Goal: Navigation & Orientation: Find specific page/section

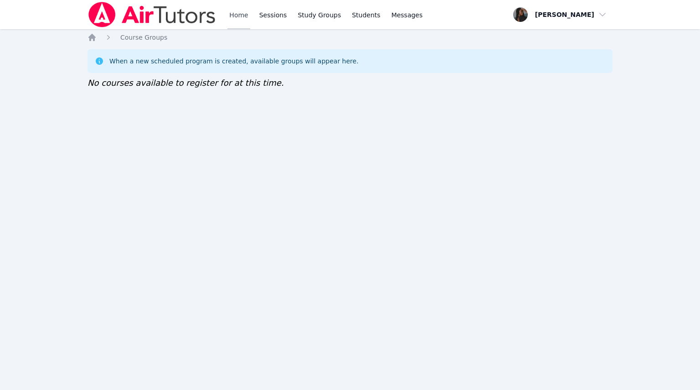
click at [228, 11] on link "Home" at bounding box center [239, 14] width 22 height 29
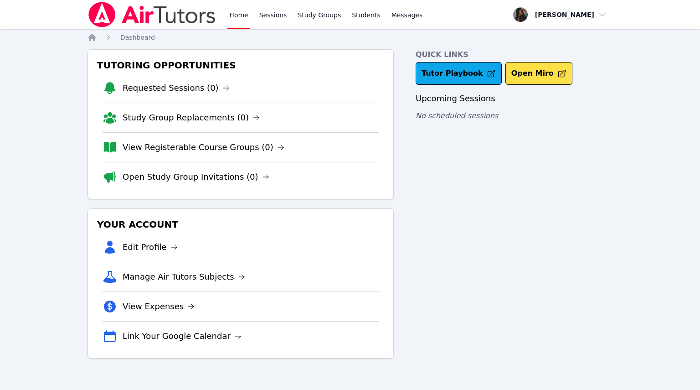
drag, startPoint x: 687, startPoint y: 128, endPoint x: 645, endPoint y: 117, distance: 43.9
click at [687, 128] on div "Home Sessions Study Groups Students Messages Open user menu Melissa Obichukwu O…" at bounding box center [350, 195] width 700 height 390
